Goal: Transaction & Acquisition: Purchase product/service

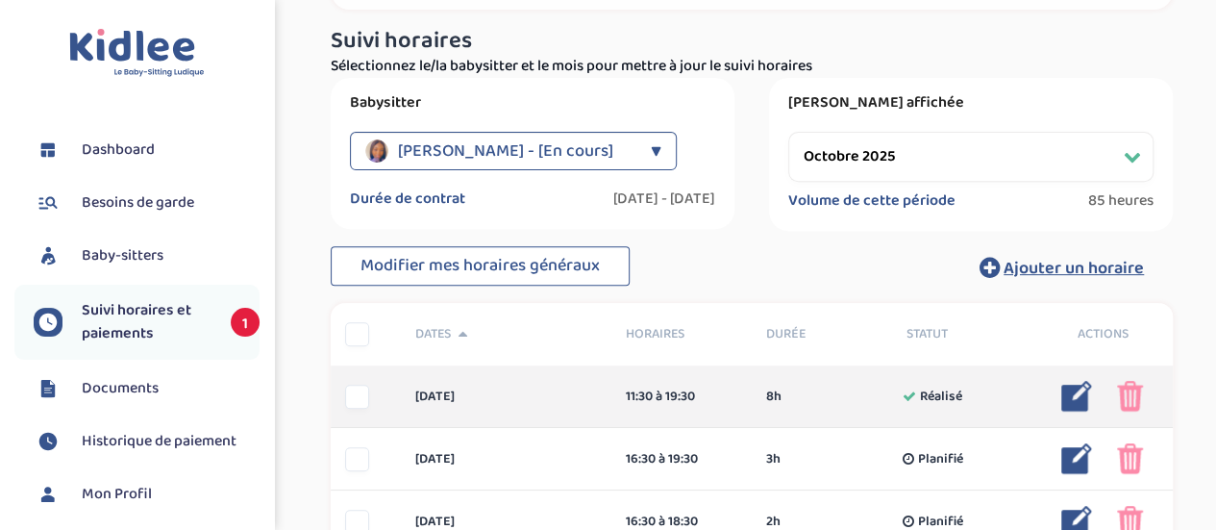
scroll to position [192, 0]
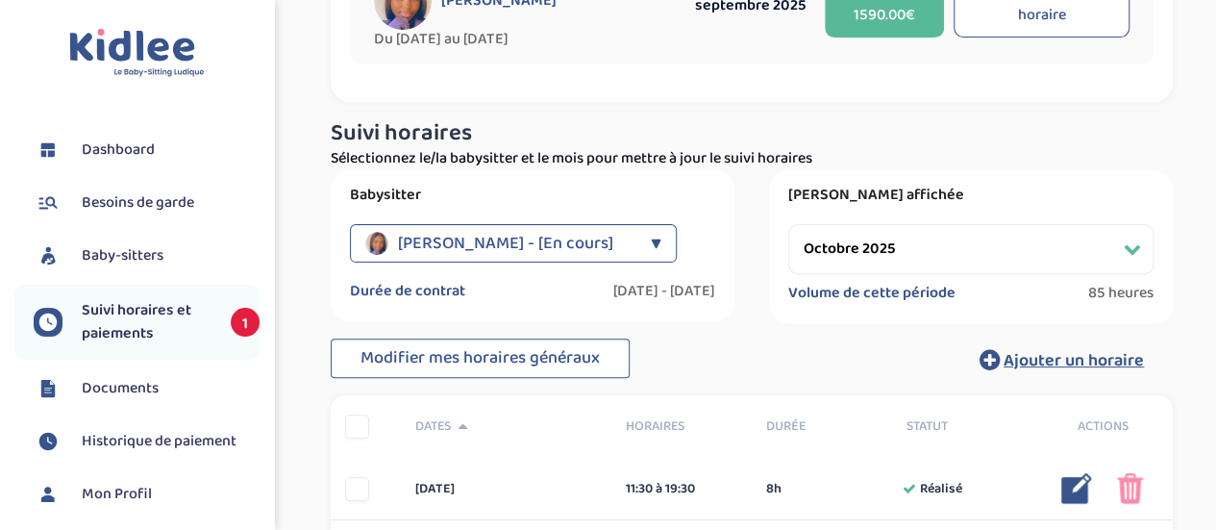
click at [651, 239] on div "▼" at bounding box center [656, 243] width 11 height 38
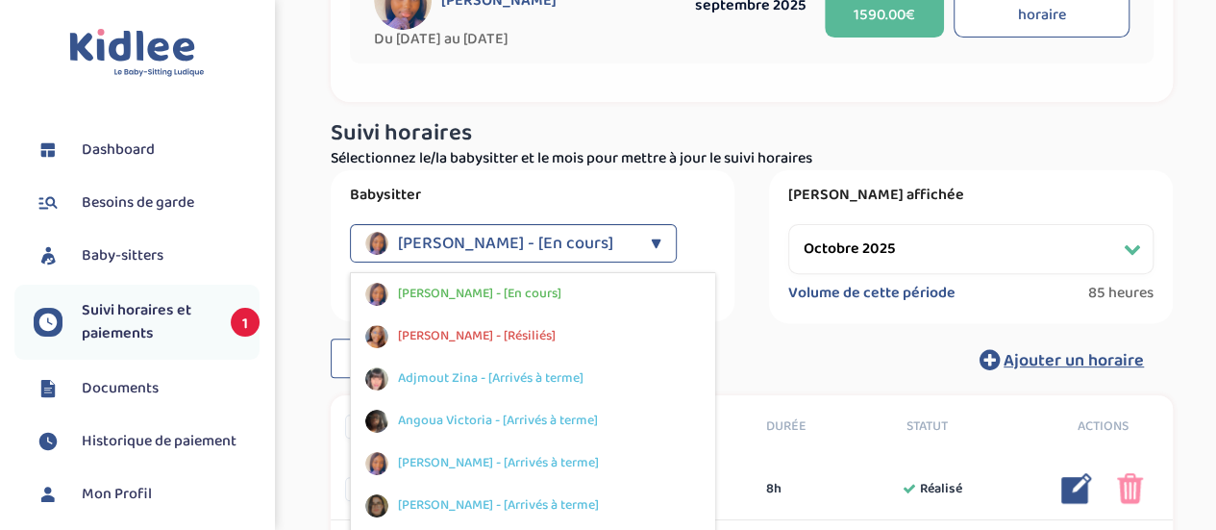
click at [712, 199] on label "Babysitter" at bounding box center [532, 195] width 365 height 19
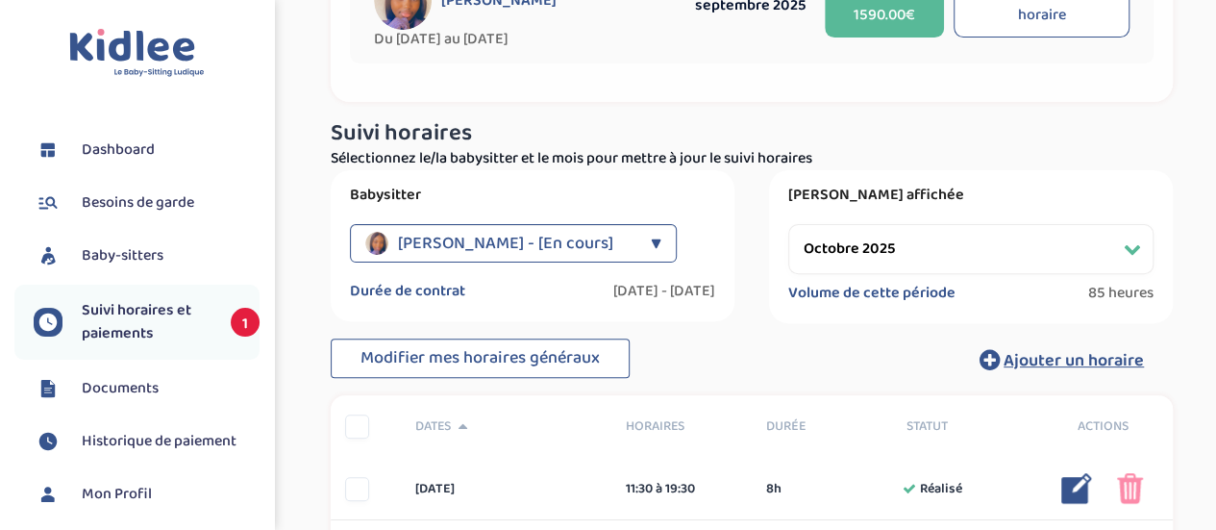
click at [929, 251] on select "Filtrer par mois septembre 2025 octobre 2025 novembre 2025 décembre 2025 janvie…" at bounding box center [970, 249] width 365 height 50
select select "septembre 2025"
click at [788, 224] on select "Filtrer par mois septembre 2025 octobre 2025 novembre 2025 décembre 2025 janvie…" at bounding box center [970, 249] width 365 height 50
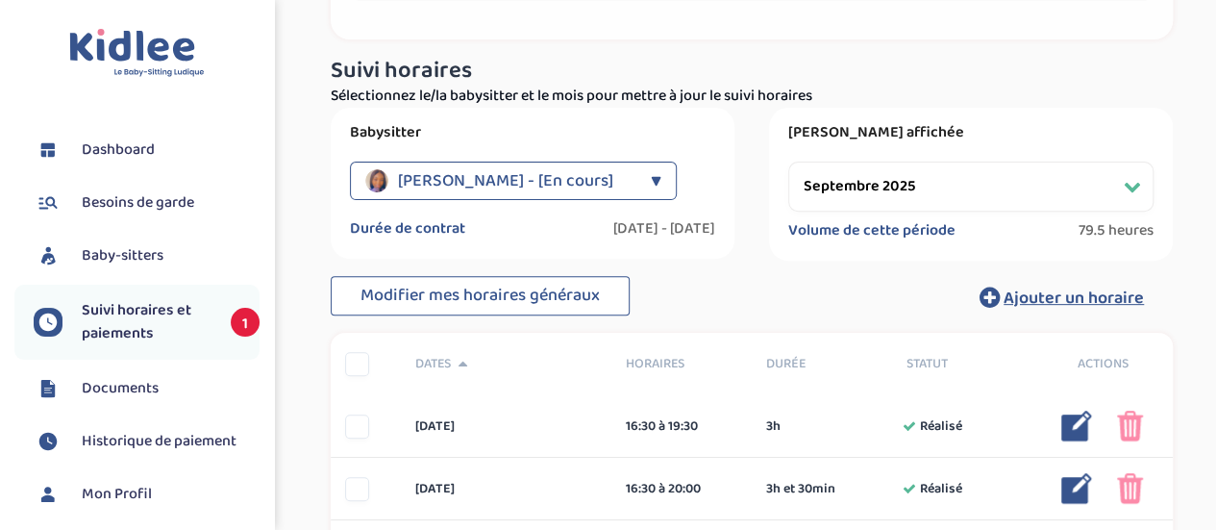
scroll to position [0, 0]
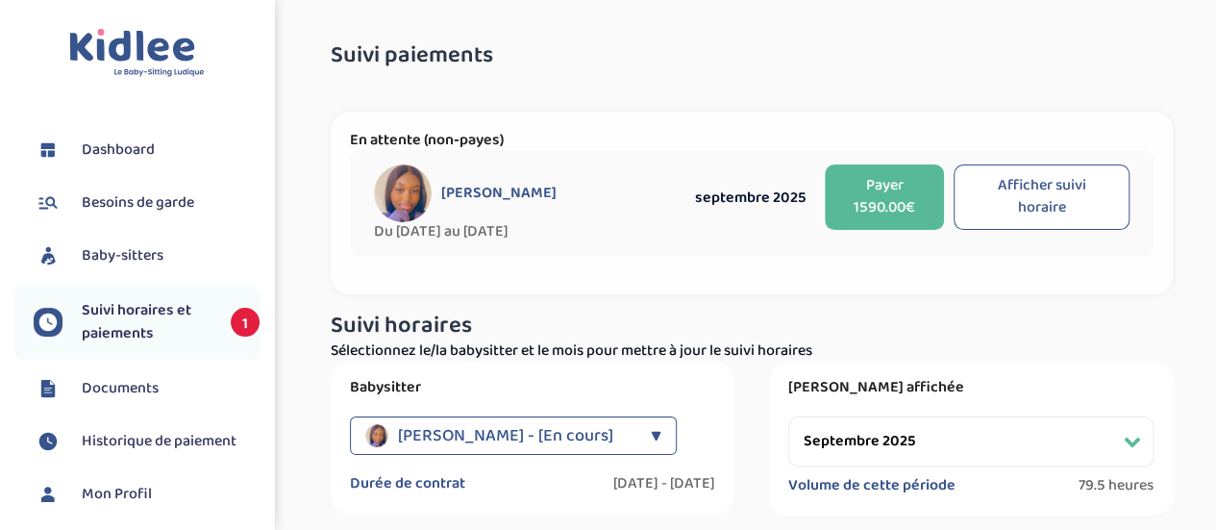
click at [917, 189] on button "Payer 1590.00€" at bounding box center [884, 196] width 119 height 65
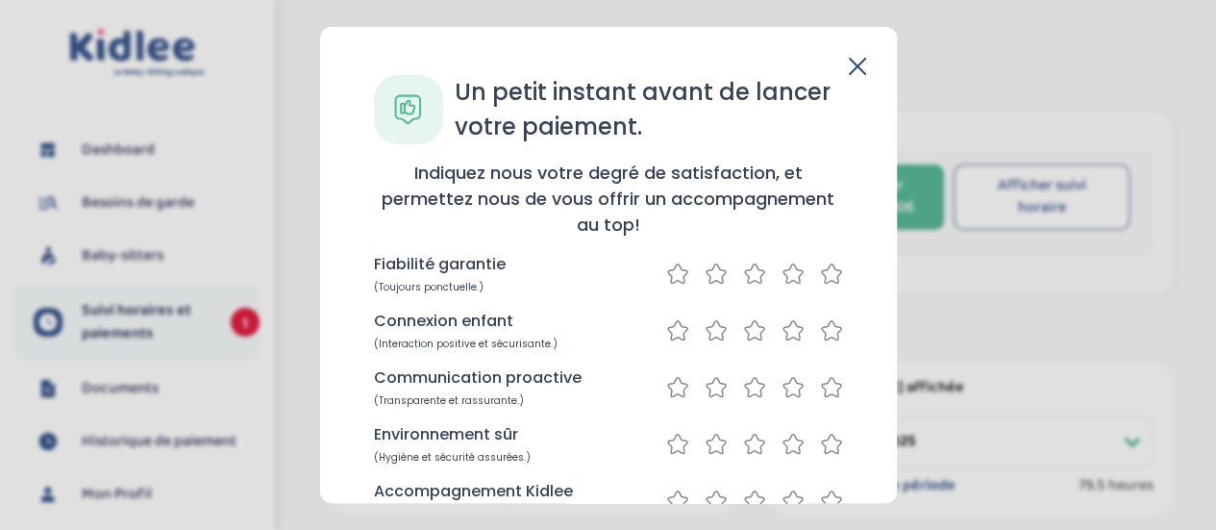
click at [820, 275] on icon at bounding box center [831, 273] width 23 height 24
click at [822, 330] on icon at bounding box center [831, 329] width 19 height 19
click at [823, 390] on icon at bounding box center [831, 387] width 23 height 24
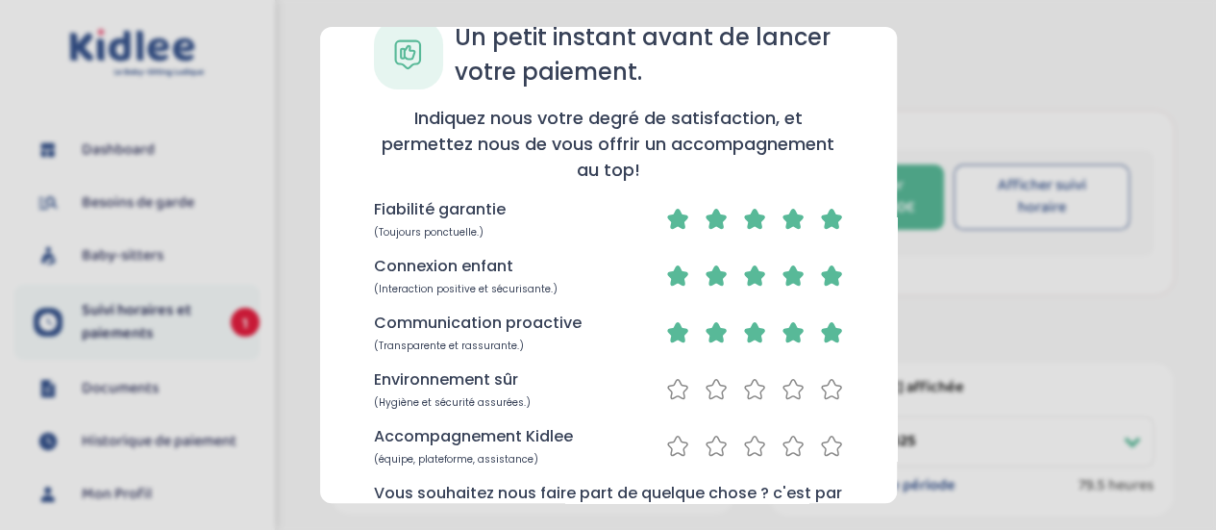
scroll to position [96, 0]
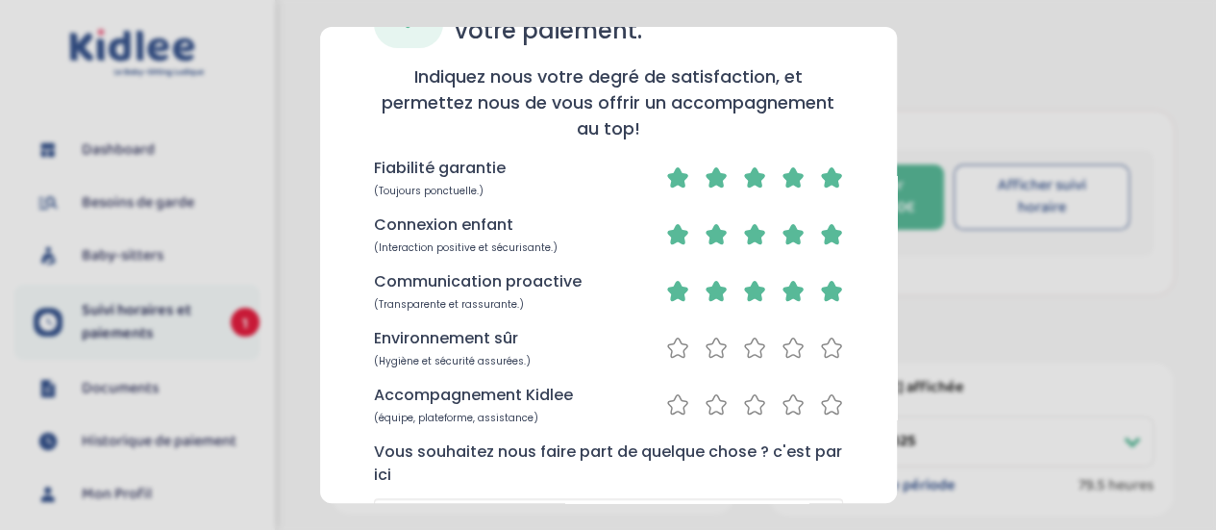
click at [825, 357] on icon at bounding box center [831, 347] width 23 height 24
click at [821, 401] on icon at bounding box center [831, 404] width 23 height 24
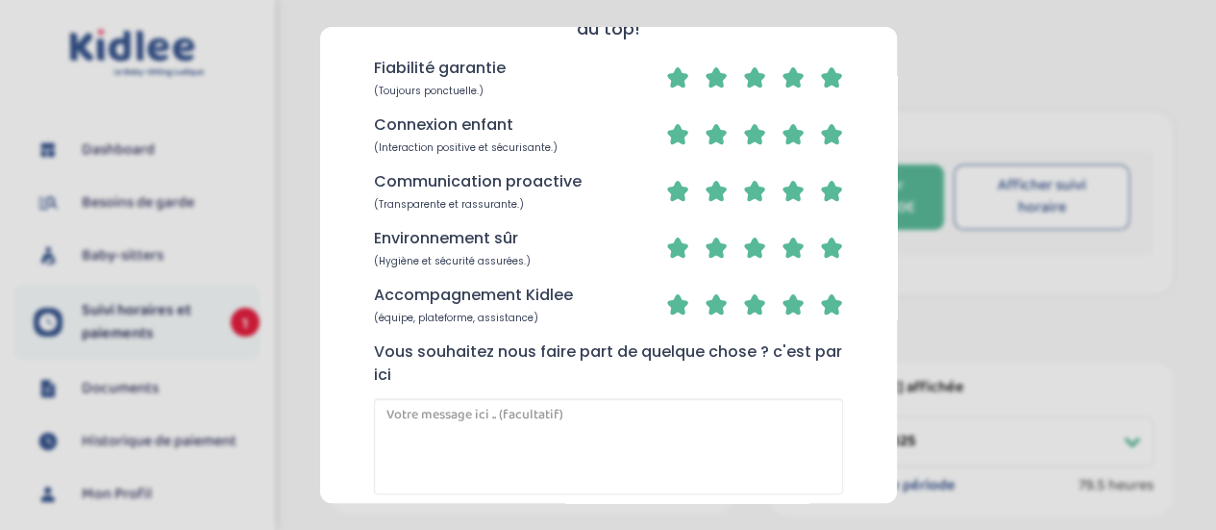
scroll to position [294, 0]
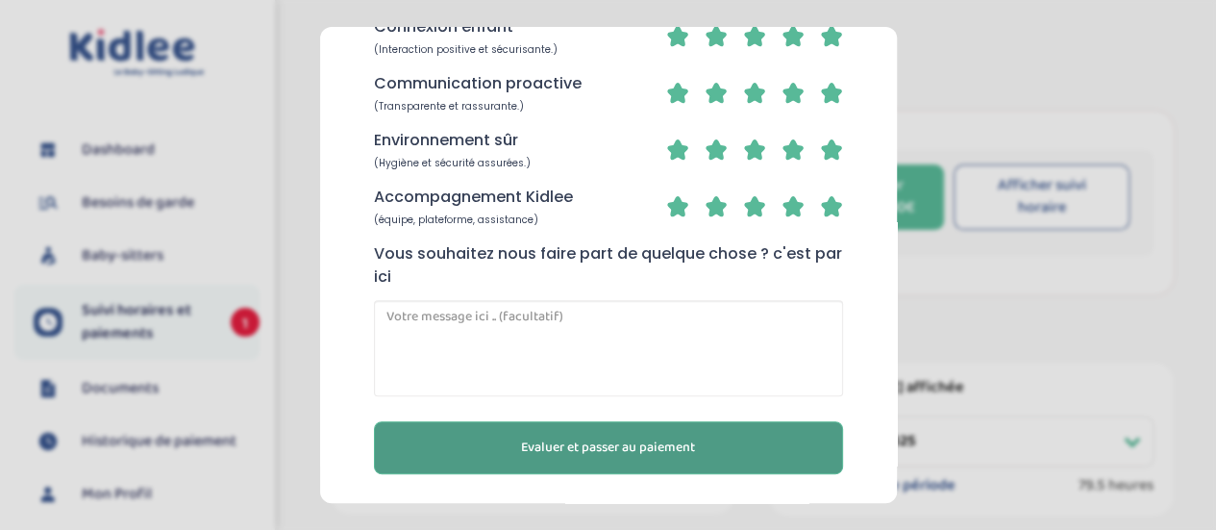
click at [583, 443] on span "Evaluer et passer au paiement" at bounding box center [608, 447] width 174 height 20
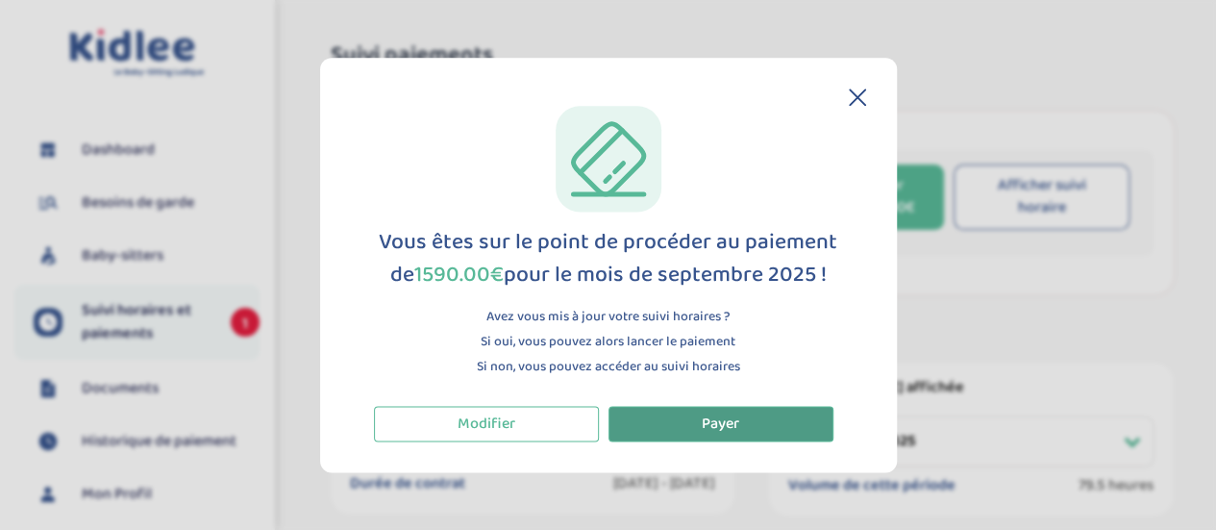
click at [700, 425] on button "Payer" at bounding box center [720, 424] width 225 height 36
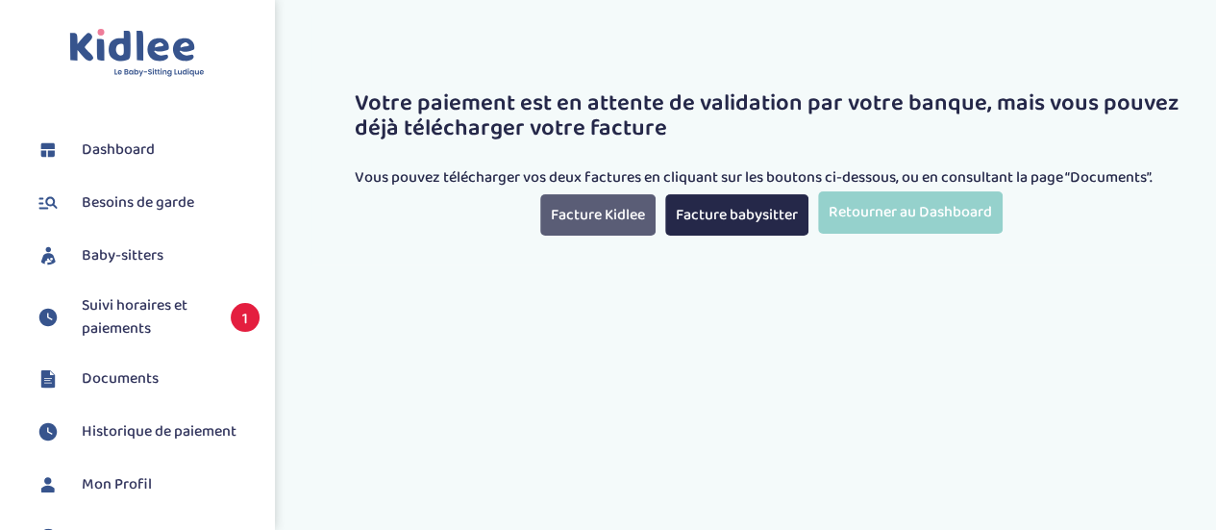
click at [567, 228] on link "Facture Kidlee" at bounding box center [597, 214] width 115 height 41
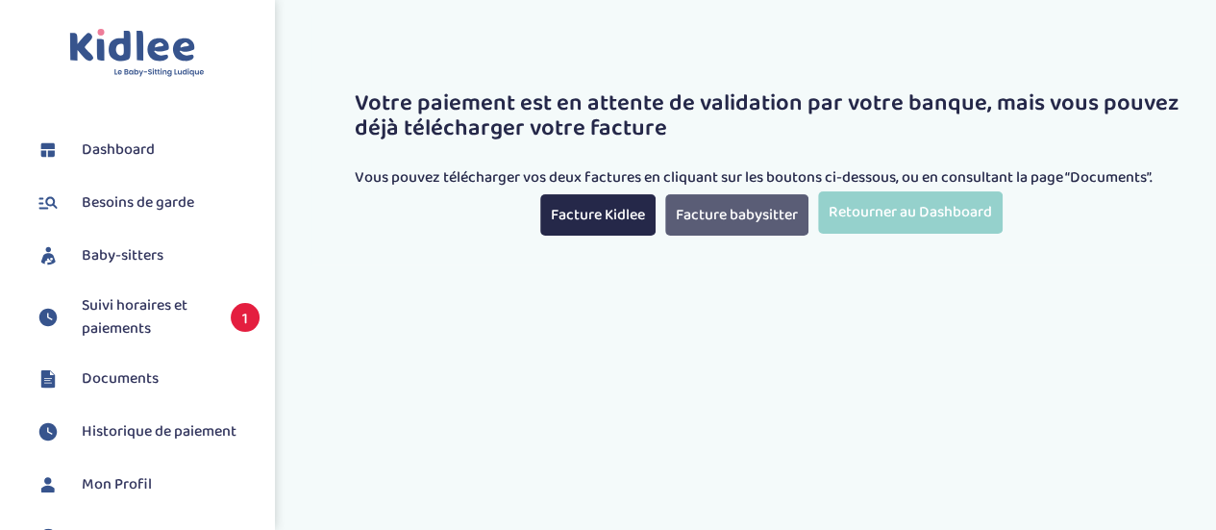
click at [769, 214] on link "Facture babysitter" at bounding box center [736, 214] width 143 height 41
click at [683, 214] on link "Facture babysitter" at bounding box center [736, 214] width 143 height 41
